Goal: Transaction & Acquisition: Subscribe to service/newsletter

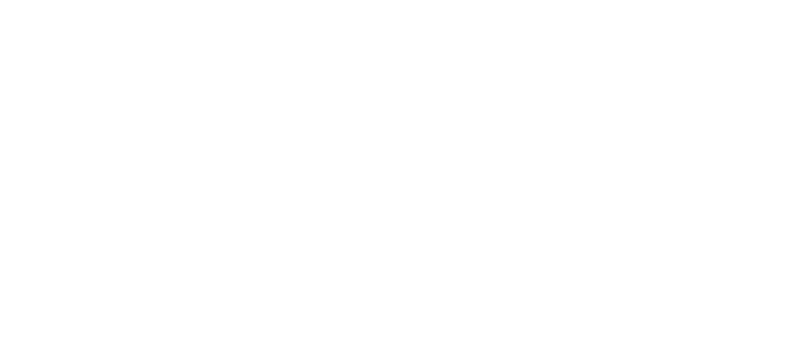
scroll to position [386, 0]
click at [624, 225] on link "Sign up" at bounding box center [395, 212] width 713 height 336
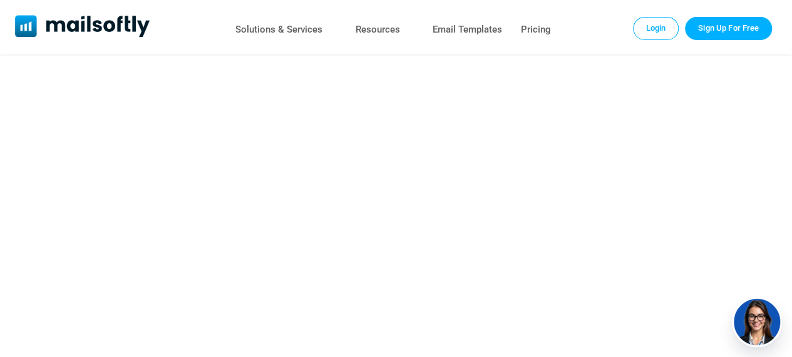
click at [623, 197] on link "Sign up" at bounding box center [395, 206] width 713 height 336
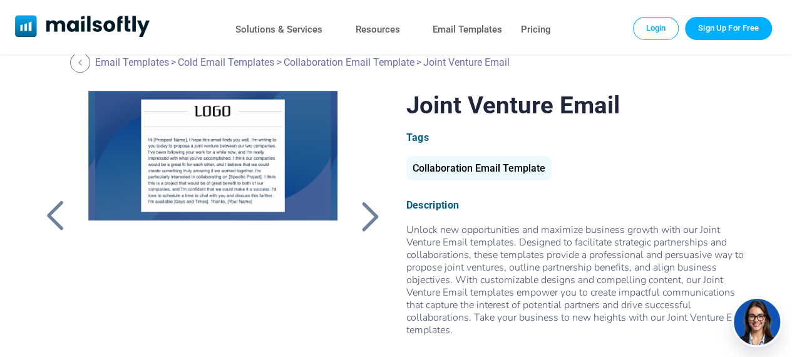
scroll to position [0, 0]
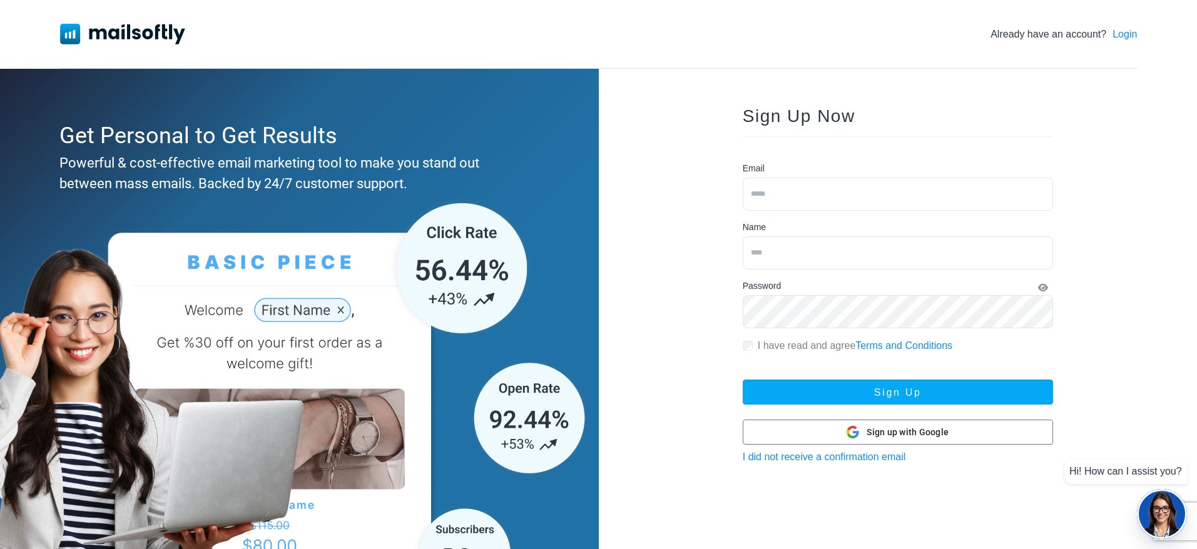
scroll to position [103, 0]
